Goal: Information Seeking & Learning: Check status

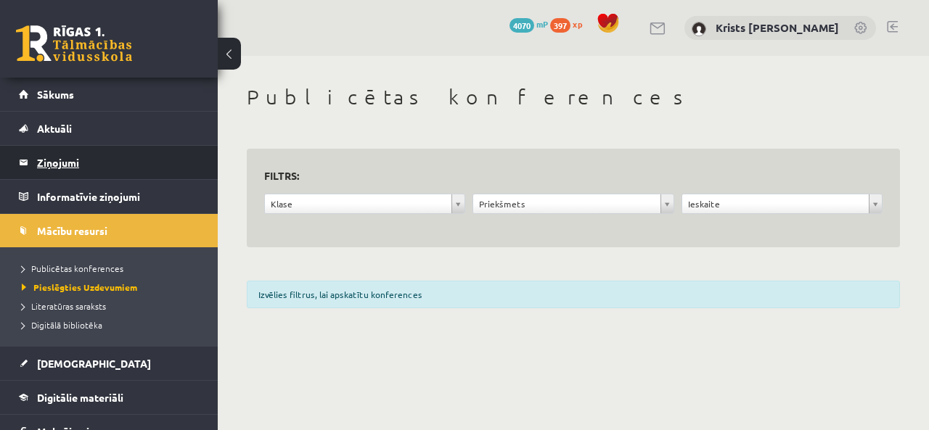
click at [51, 171] on legend "Ziņojumi 0" at bounding box center [118, 162] width 163 height 33
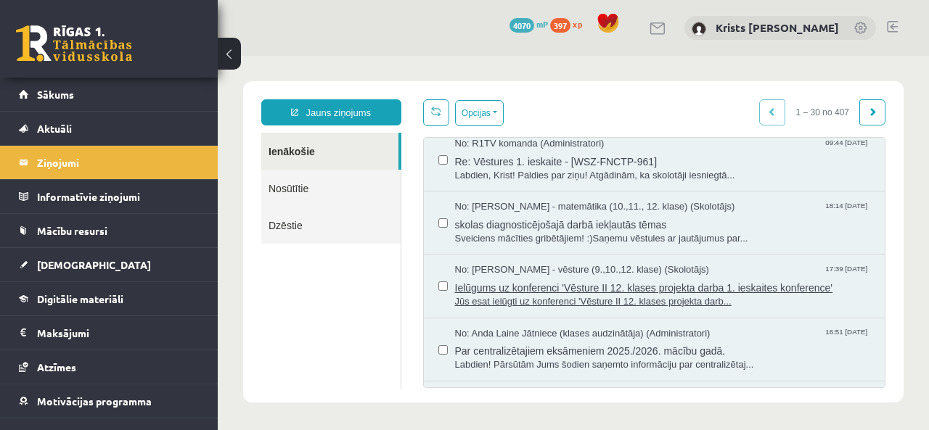
scroll to position [145, 0]
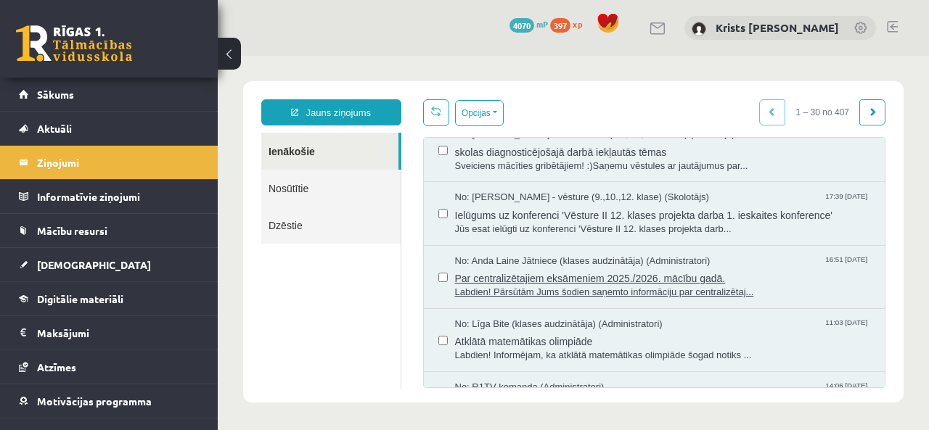
click at [508, 281] on span "Par centralizētajiem eksāmeniem 2025./2026. mācību gadā." at bounding box center [663, 277] width 416 height 18
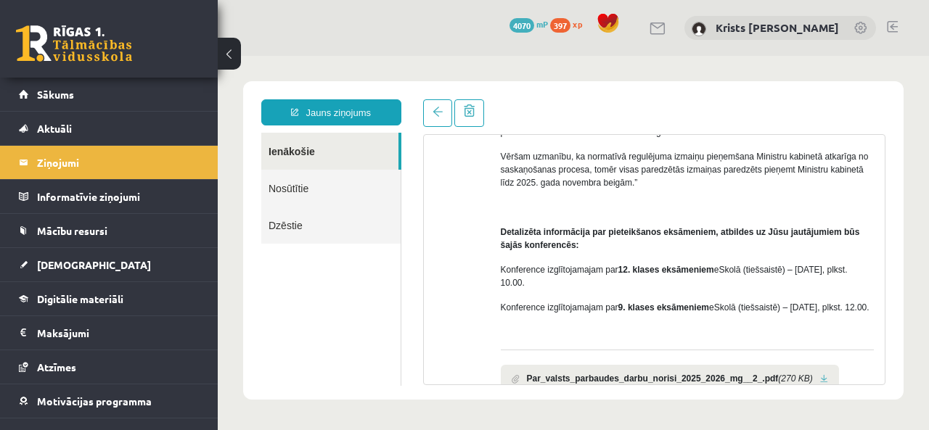
scroll to position [290, 0]
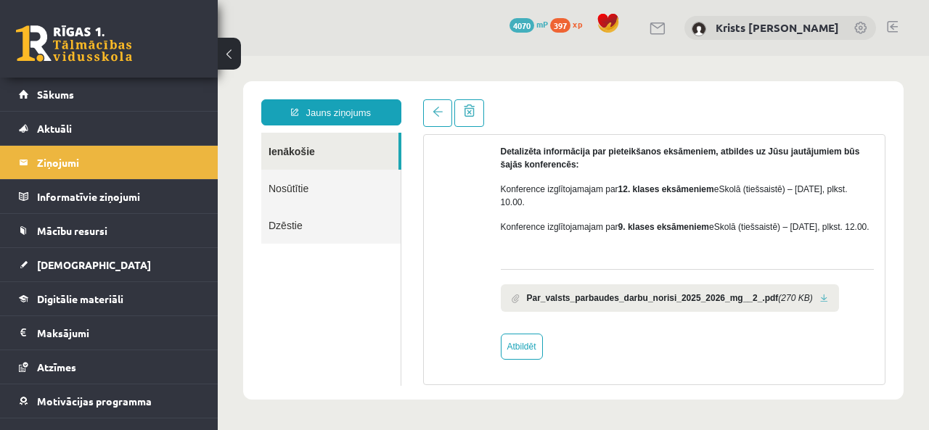
click at [820, 303] on link at bounding box center [824, 298] width 8 height 9
click at [441, 125] on link at bounding box center [437, 113] width 29 height 28
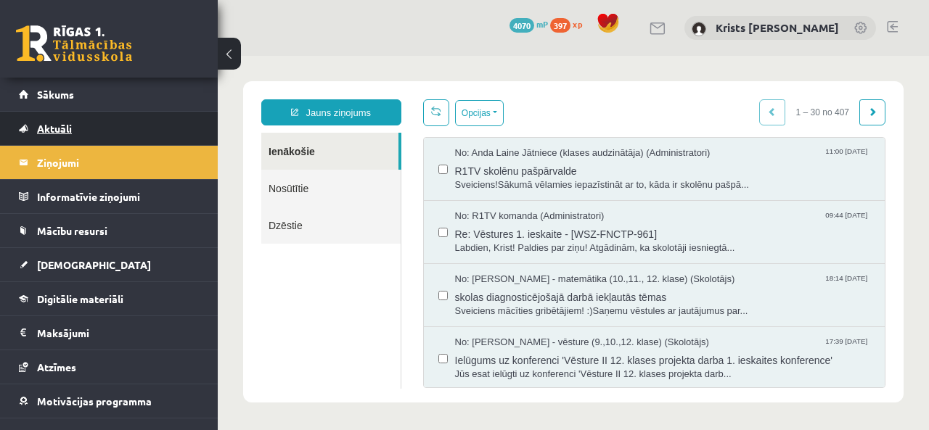
scroll to position [0, 0]
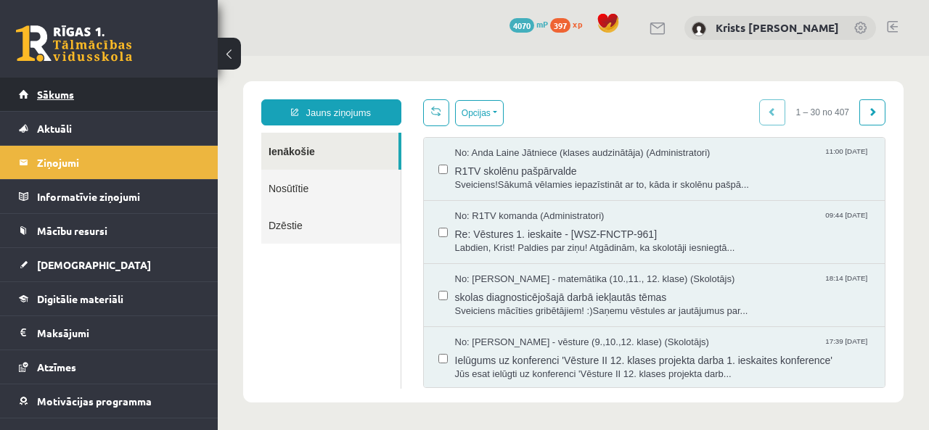
click at [86, 105] on link "Sākums" at bounding box center [109, 94] width 181 height 33
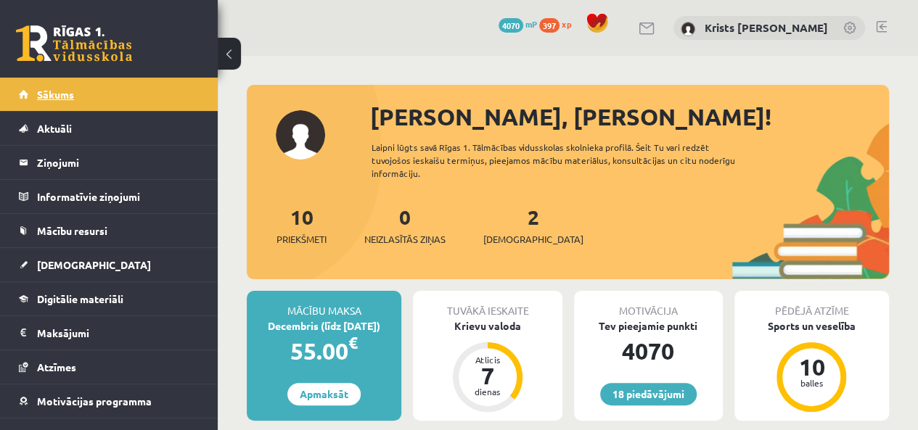
click at [64, 87] on link "Sākums" at bounding box center [109, 94] width 181 height 33
click at [876, 24] on link at bounding box center [881, 27] width 11 height 12
click at [881, 29] on link at bounding box center [881, 27] width 11 height 12
